Goal: Task Accomplishment & Management: Use online tool/utility

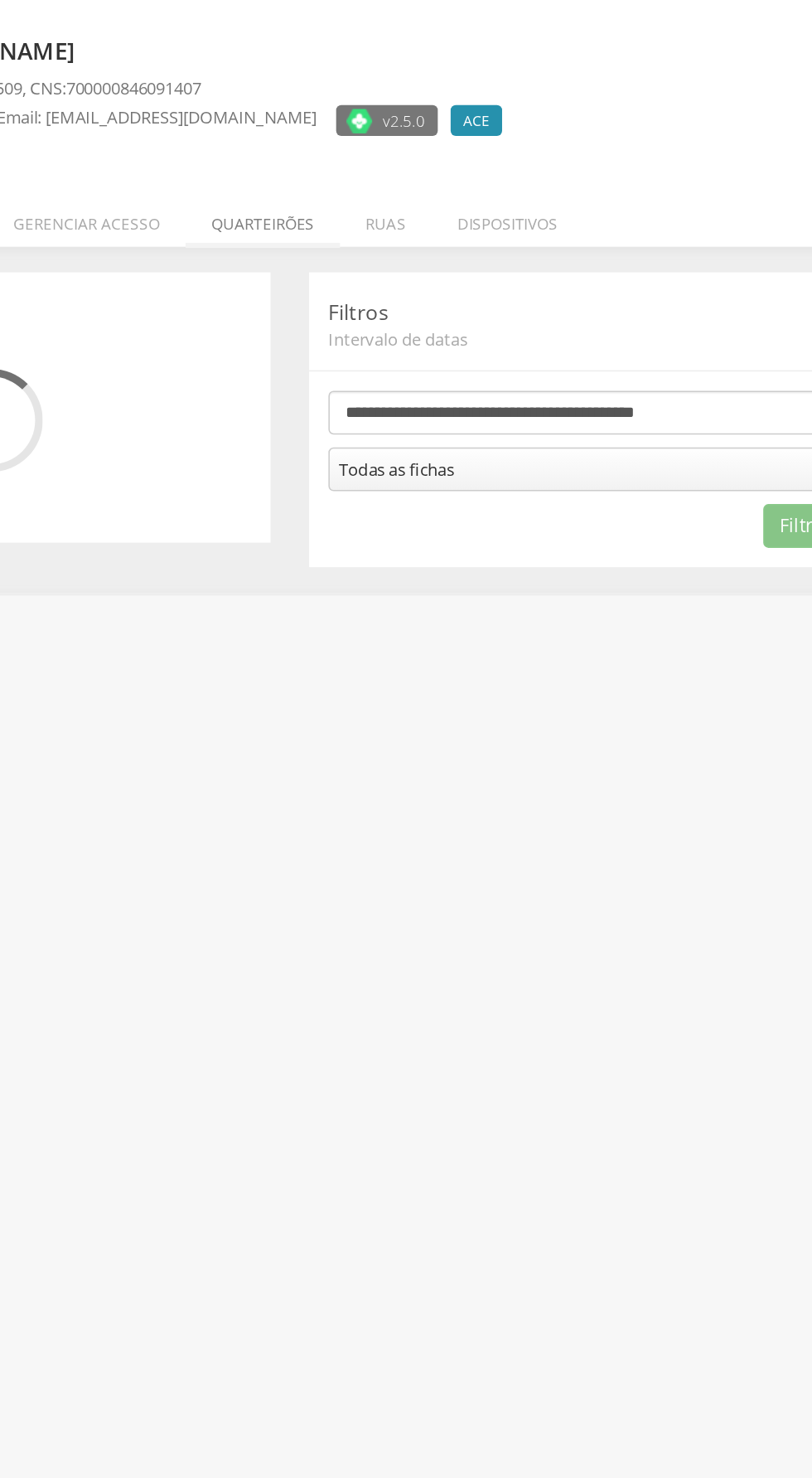
click at [397, 239] on li "Quarteirões" at bounding box center [389, 234] width 99 height 39
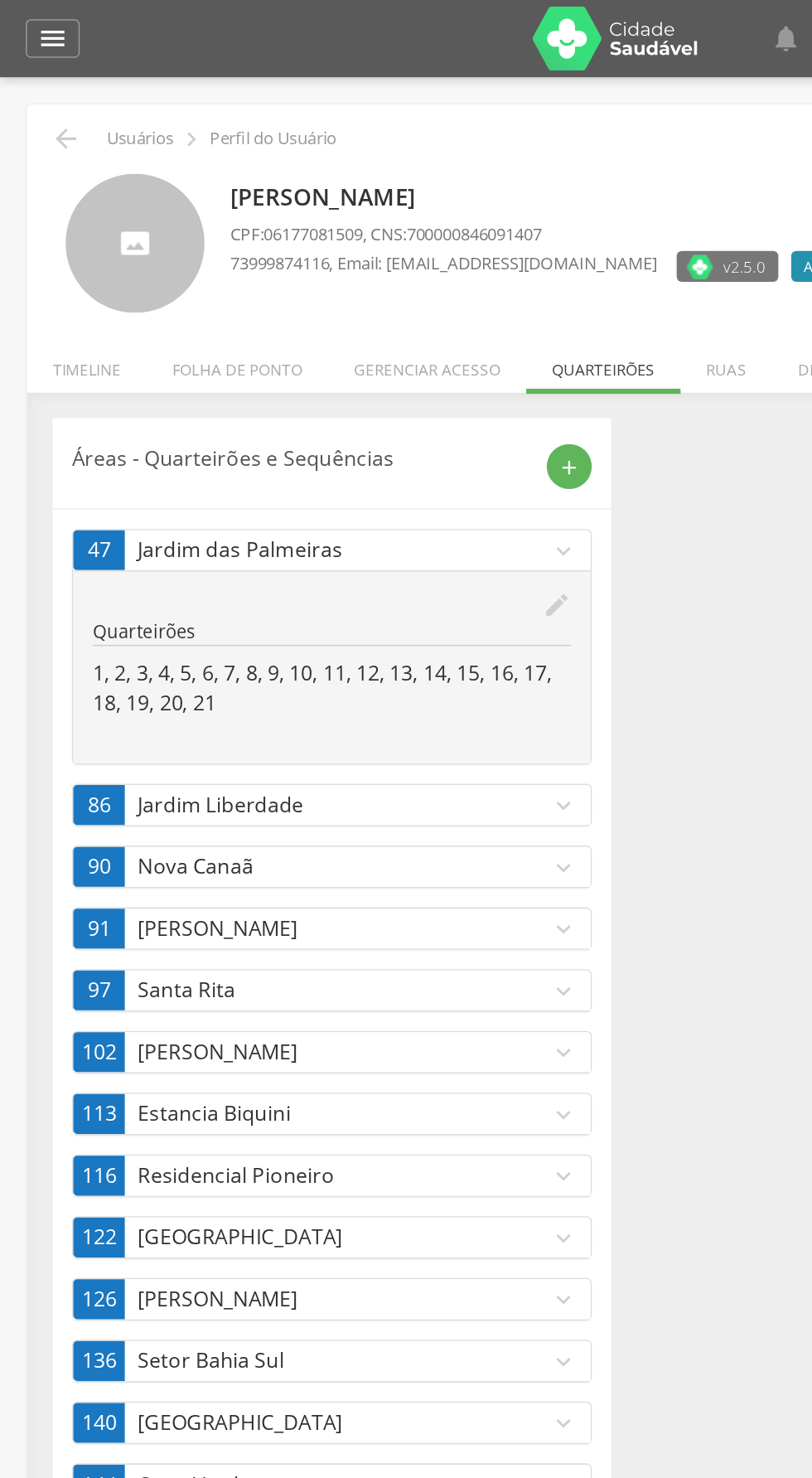
click at [352, 360] on p "Jardim das Palmeiras" at bounding box center [220, 355] width 265 height 19
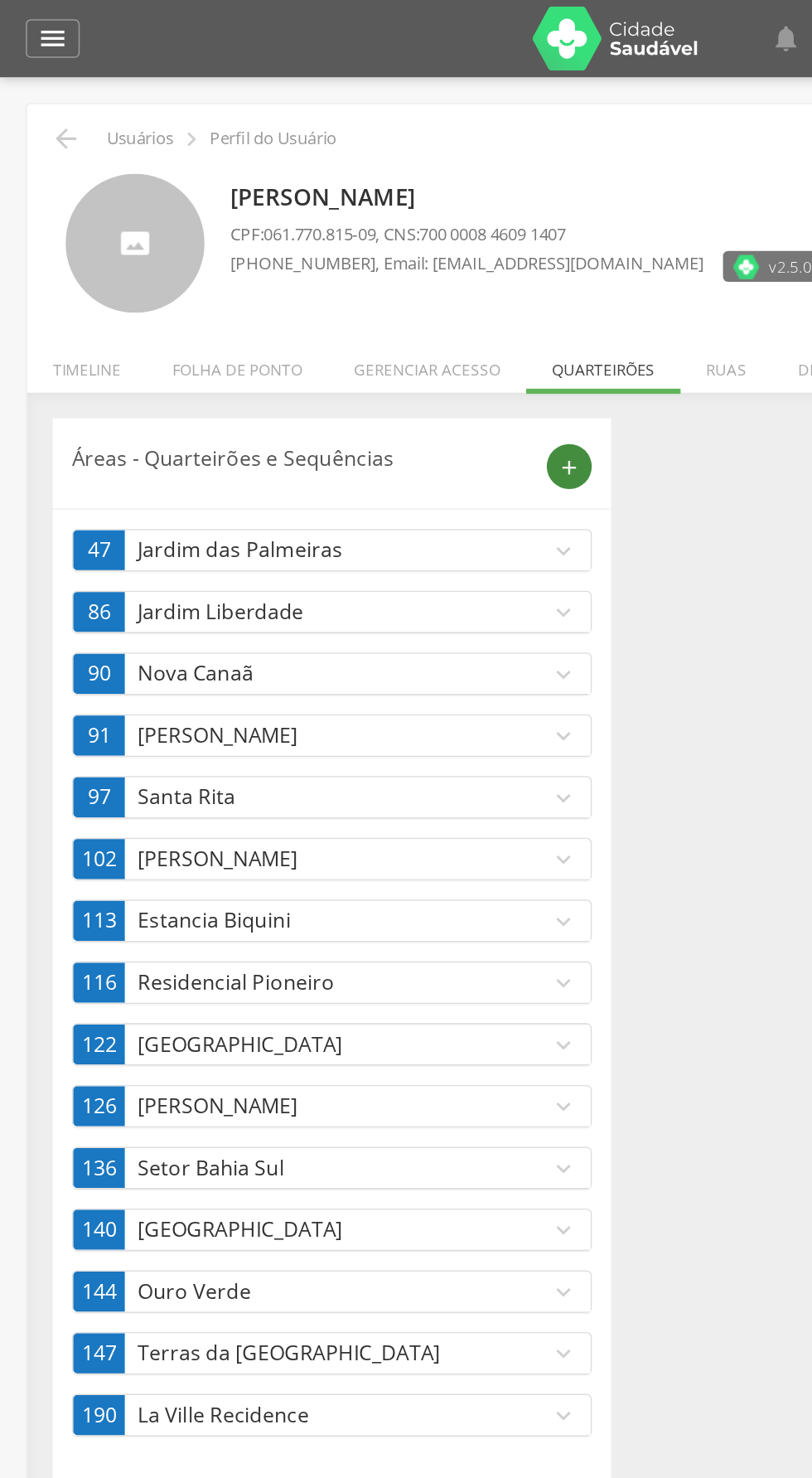
click at [361, 313] on div "add" at bounding box center [366, 300] width 29 height 29
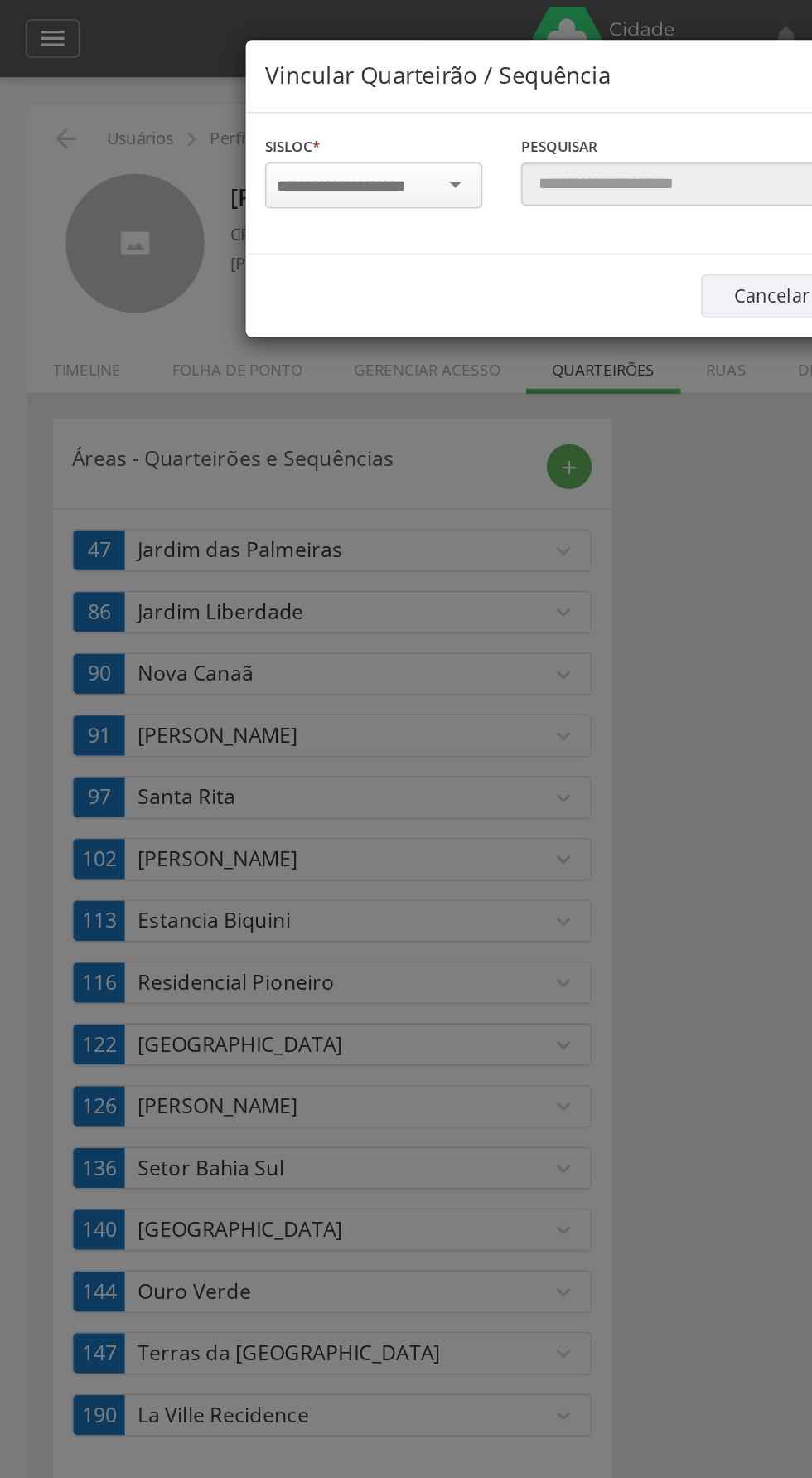
click at [279, 120] on input "select-one" at bounding box center [229, 120] width 104 height 15
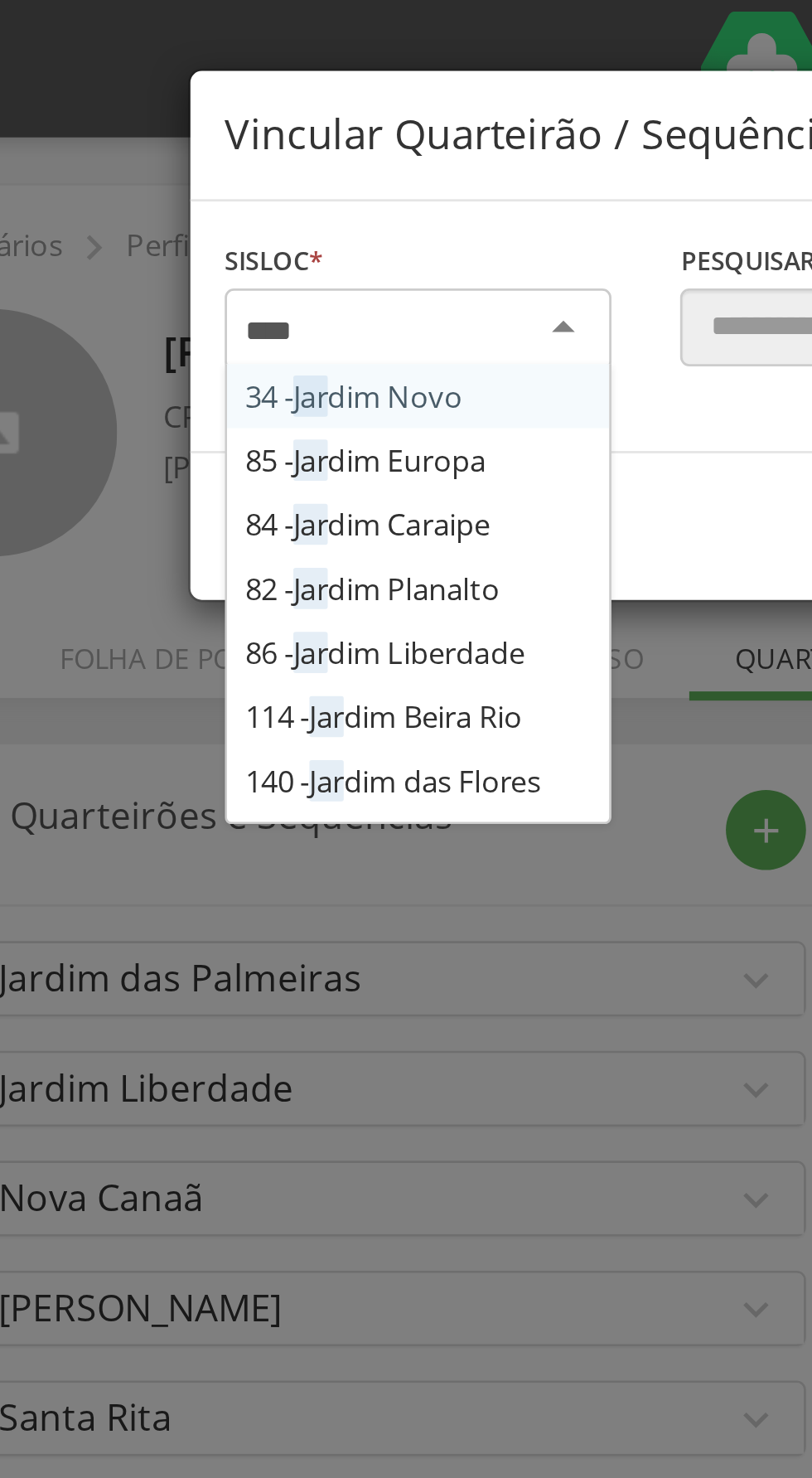
type input "*****"
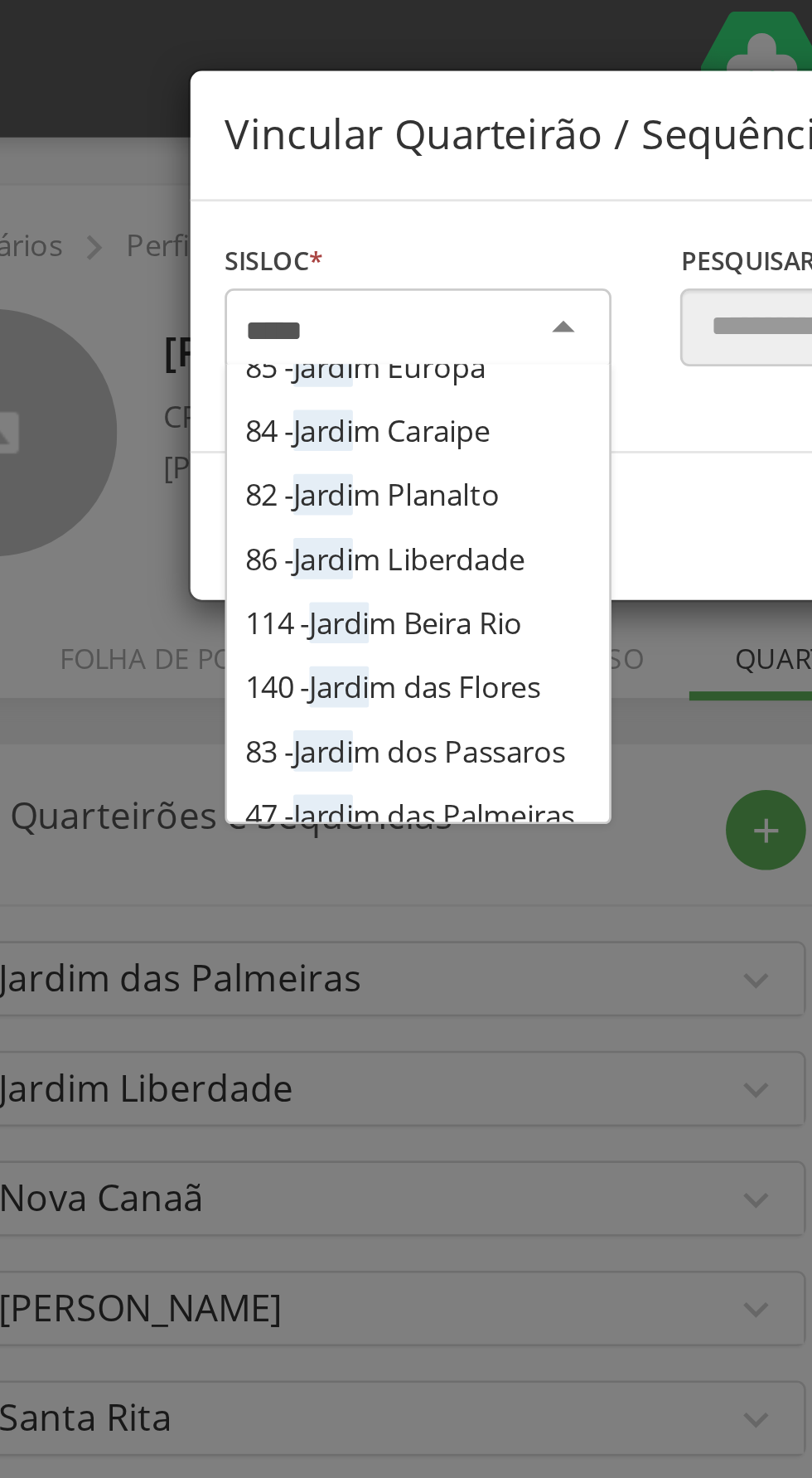
scroll to position [33, 0]
click at [256, 164] on div "Sisloc * 34 - Jardi m Novo 85 - Jardi m Europa 84 - Jardi m Caraipe 82 - Jardi …" at bounding box center [406, 119] width 495 height 91
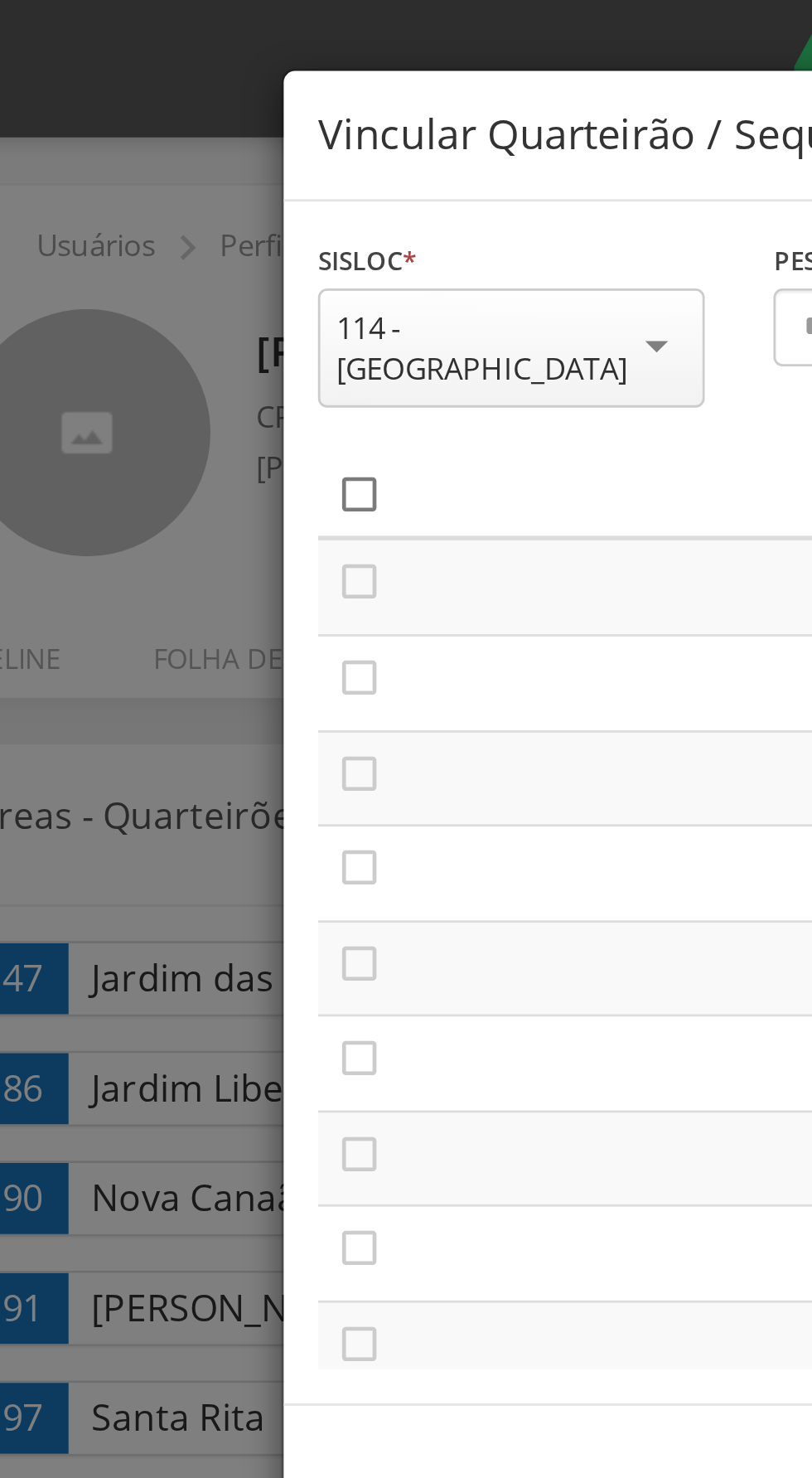
click at [188, 171] on icon "" at bounding box center [186, 179] width 17 height 17
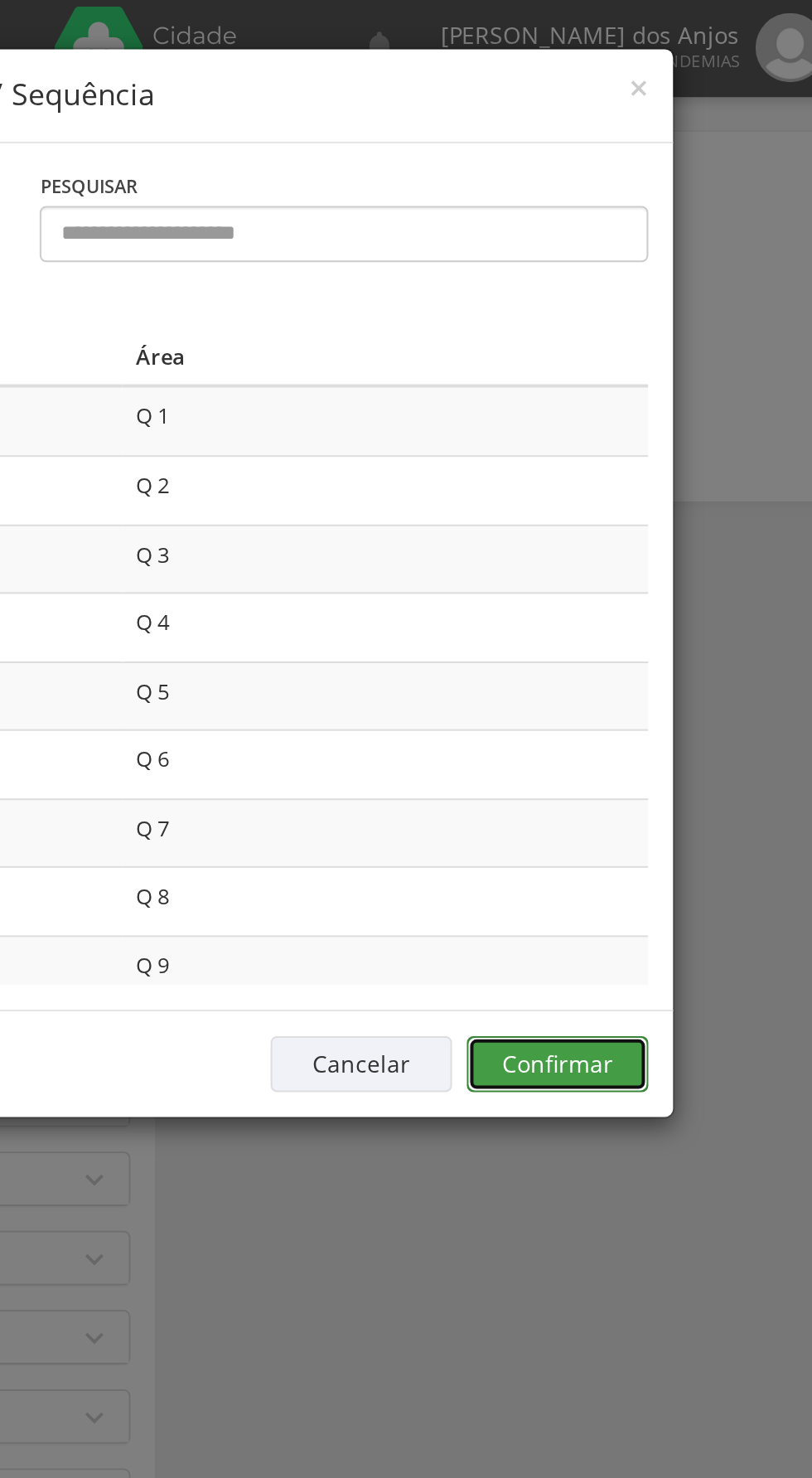
click at [601, 527] on button "Confirmar" at bounding box center [595, 534] width 91 height 28
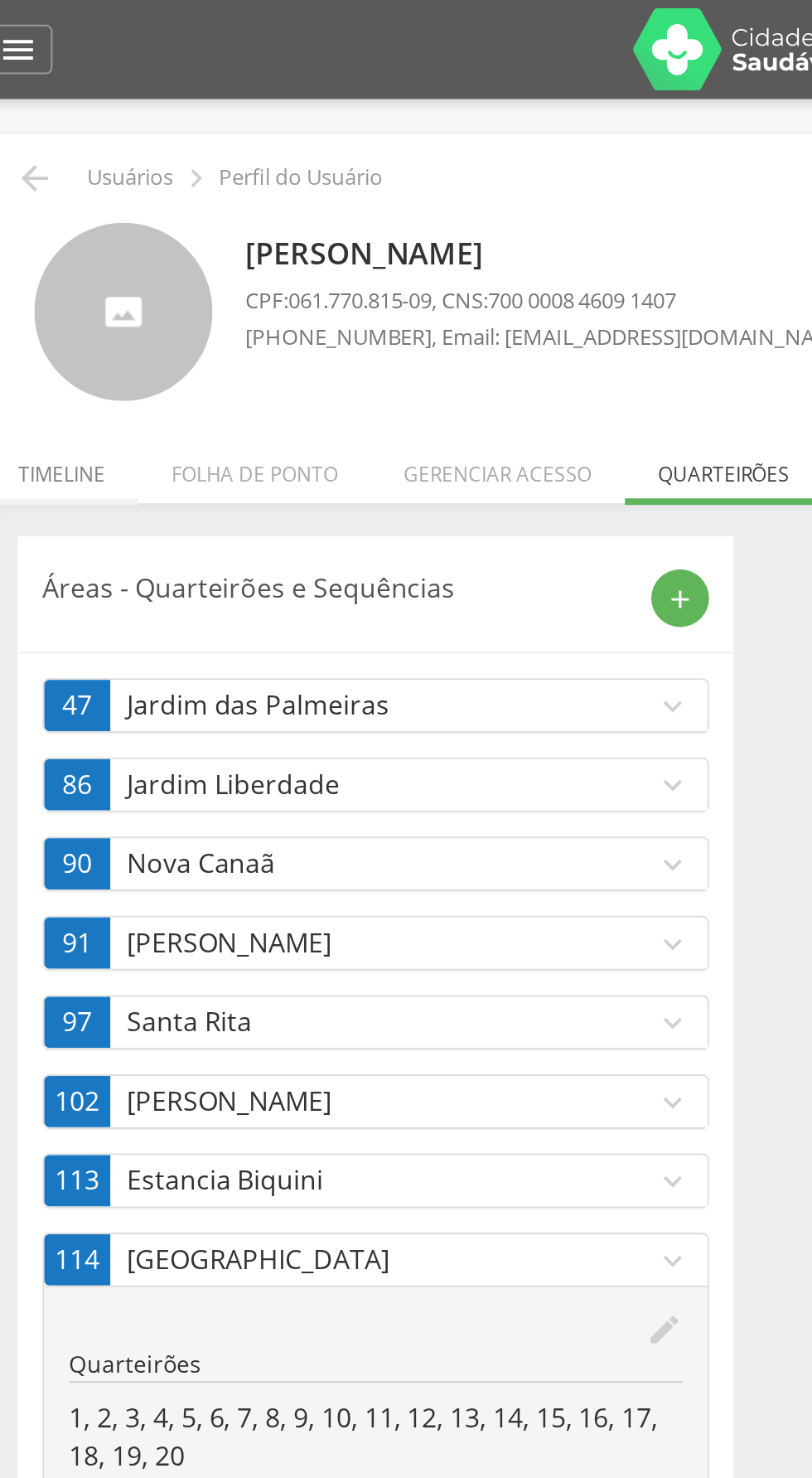
click at [53, 244] on li "Timeline" at bounding box center [55, 234] width 77 height 39
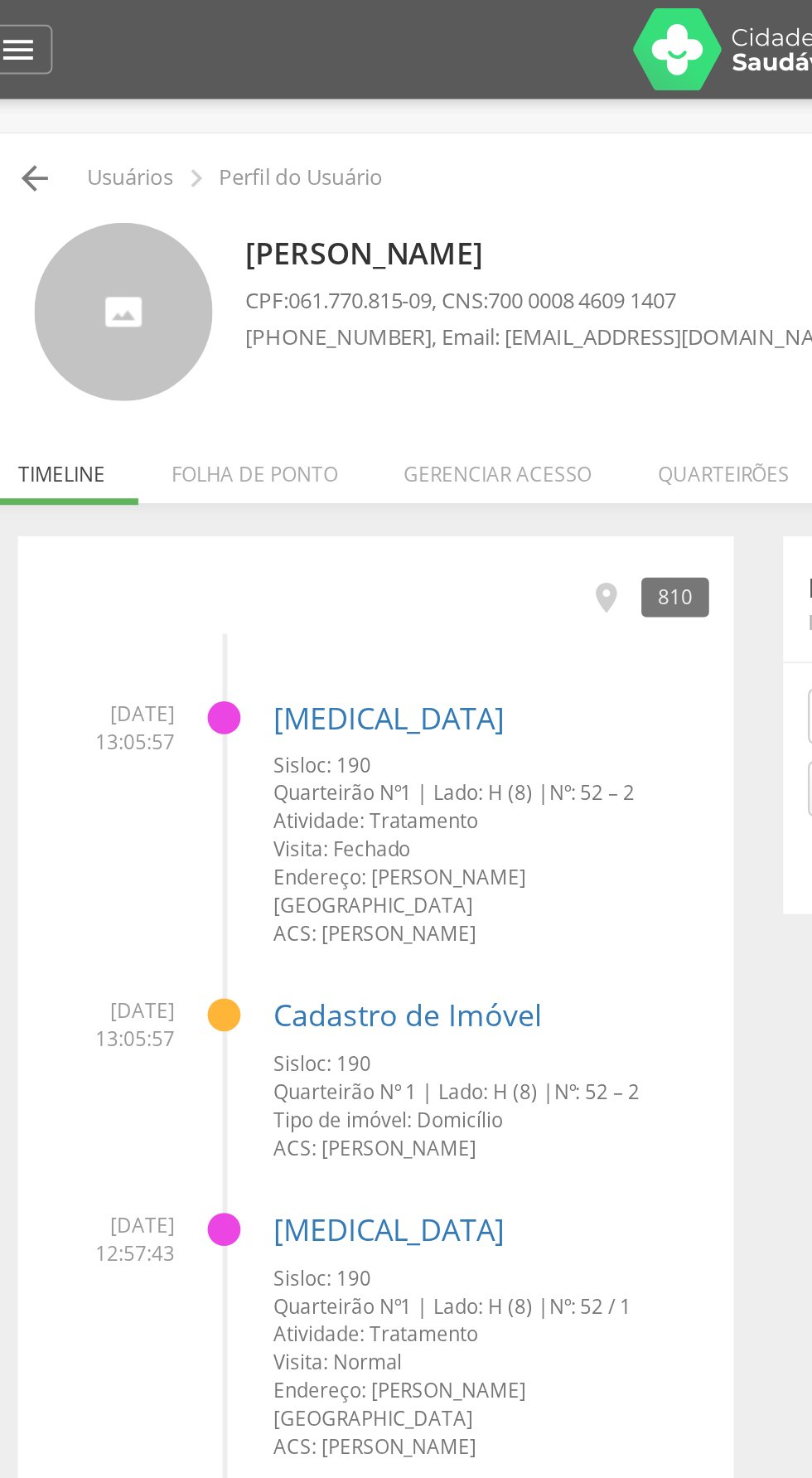
click at [51, 86] on icon "" at bounding box center [42, 89] width 19 height 19
